Goal: Task Accomplishment & Management: Manage account settings

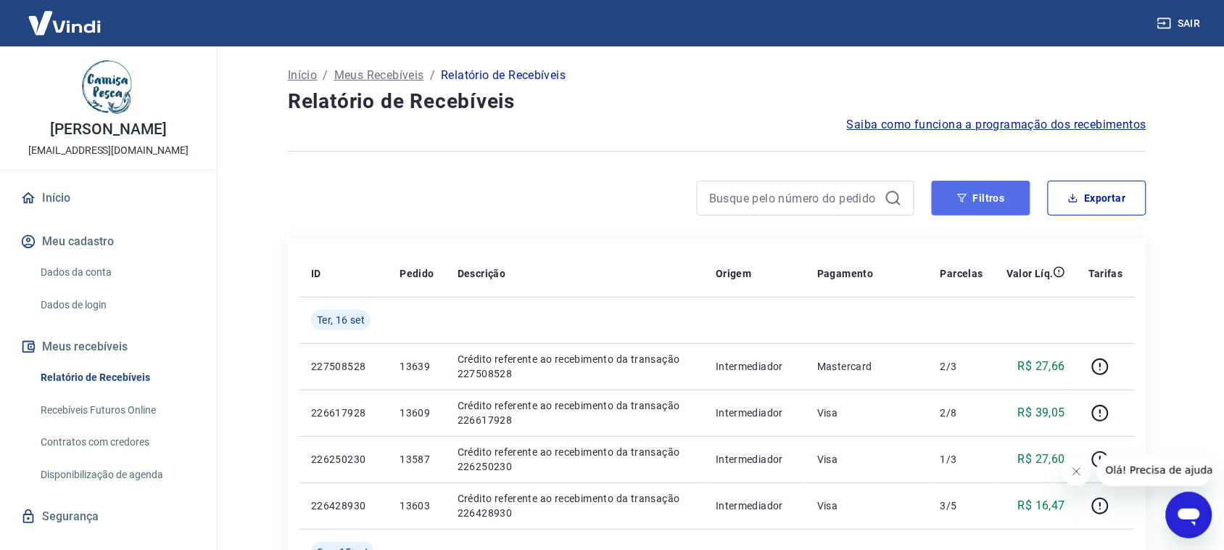
click at [987, 186] on button "Filtros" at bounding box center [981, 198] width 99 height 35
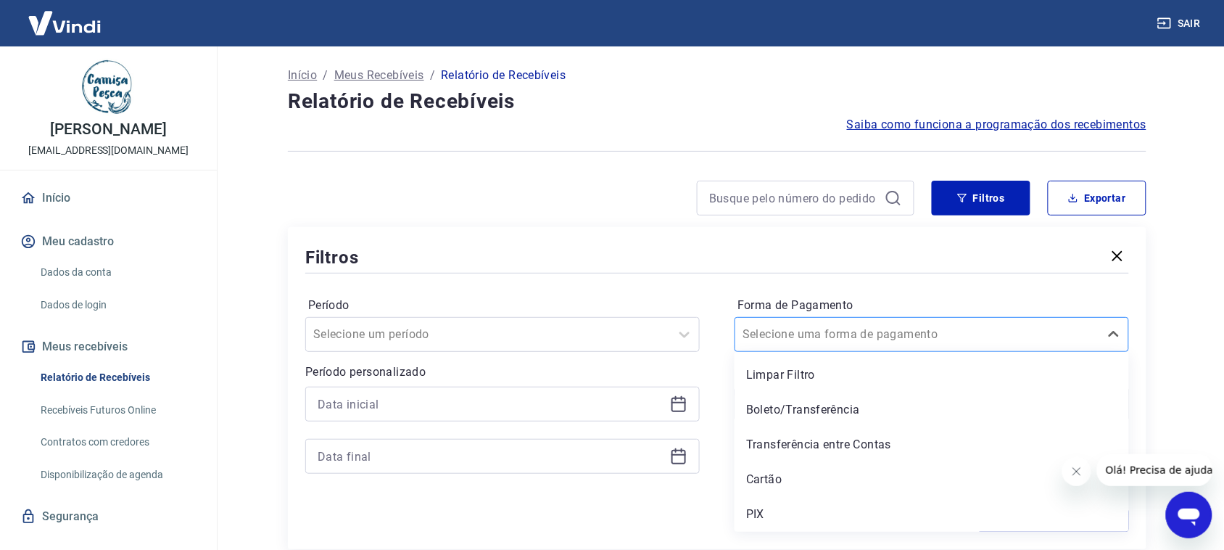
click at [889, 334] on div at bounding box center [918, 334] width 350 height 20
